Goal: Book appointment/travel/reservation

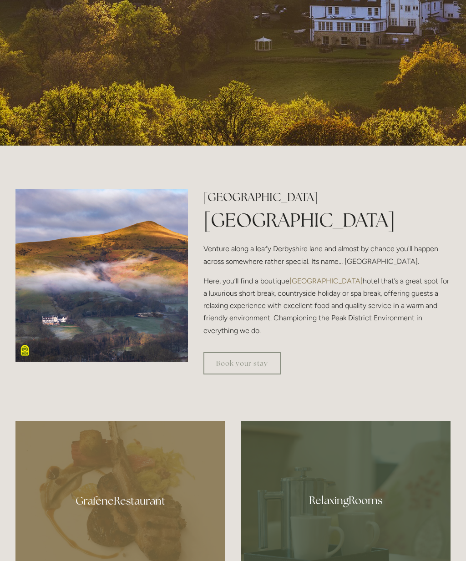
scroll to position [330, 0]
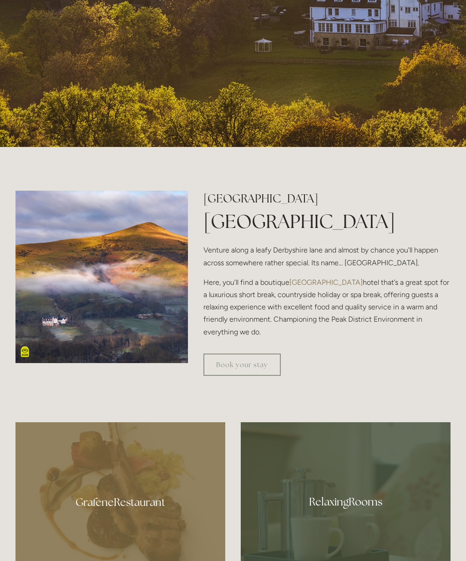
click at [268, 376] on link "Book your stay" at bounding box center [241, 365] width 77 height 22
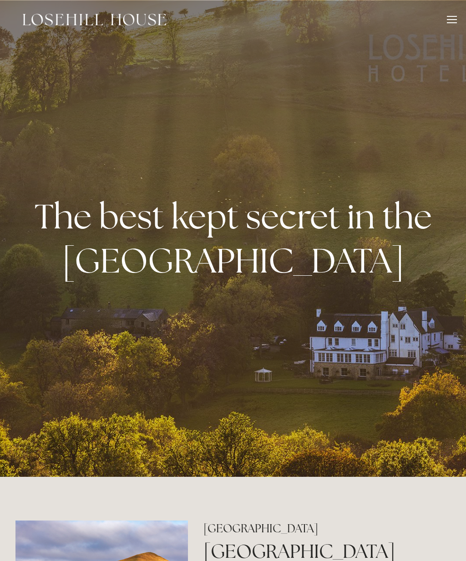
click at [439, 30] on div "Rooms Rooms Your Stay Book a stay Offers Spa About" at bounding box center [233, 19] width 448 height 39
click at [442, 24] on div "Rooms Rooms Your Stay Book a stay Offers Spa About" at bounding box center [233, 19] width 448 height 39
click at [455, 16] on div at bounding box center [452, 16] width 10 height 1
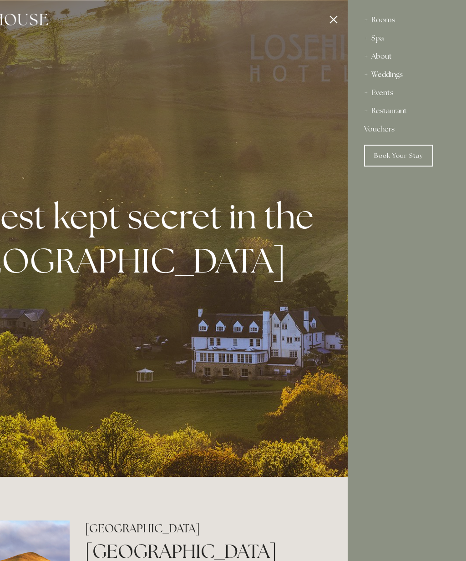
click at [380, 40] on div "Spa" at bounding box center [407, 38] width 86 height 18
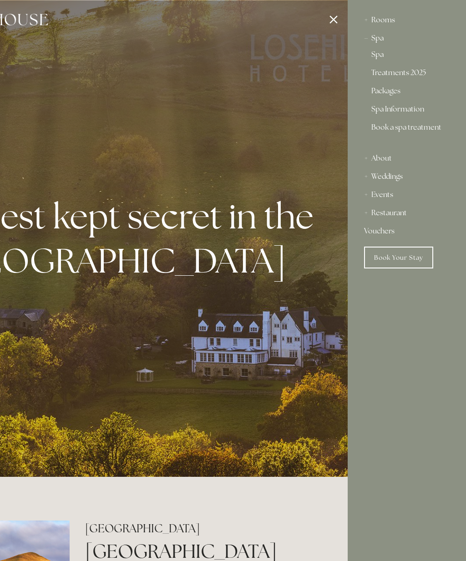
click at [378, 56] on link "Spa" at bounding box center [406, 56] width 71 height 11
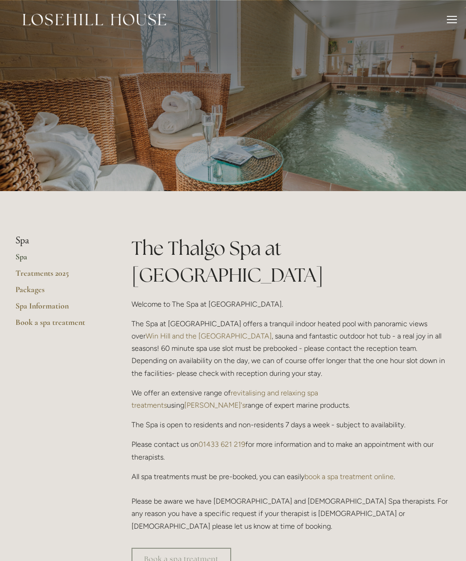
click at [24, 260] on link "Spa" at bounding box center [58, 260] width 87 height 16
click at [62, 275] on link "Treatments 2025" at bounding box center [58, 276] width 87 height 16
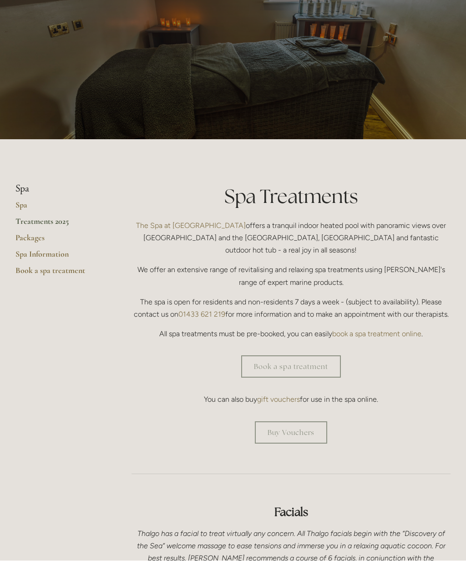
scroll to position [52, 0]
click at [56, 256] on link "Spa Information" at bounding box center [58, 257] width 87 height 16
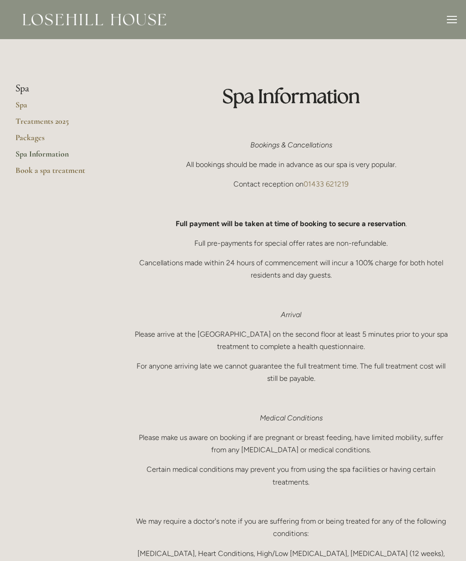
click at [70, 169] on link "Book a spa treatment" at bounding box center [58, 173] width 87 height 16
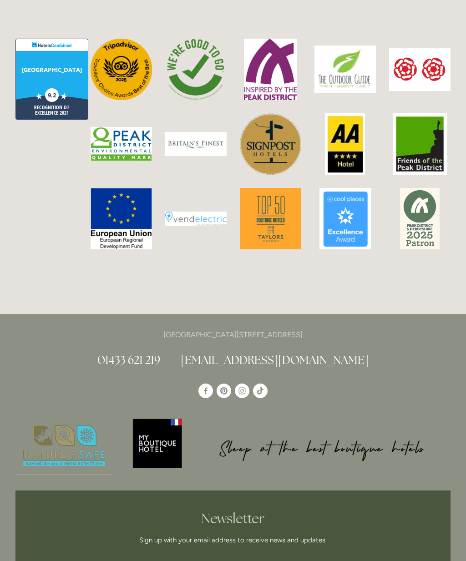
scroll to position [2439, 0]
click at [244, 384] on use "Instagram" at bounding box center [242, 391] width 15 height 15
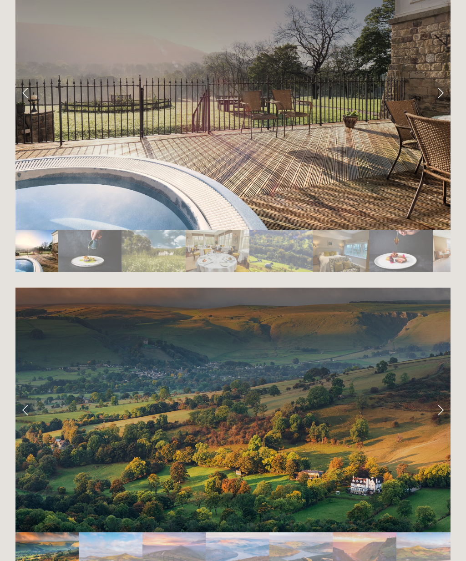
scroll to position [1738, 0]
